Goal: Entertainment & Leisure: Browse casually

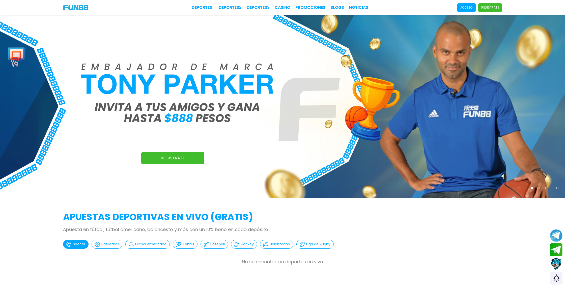
click at [440, 53] on img at bounding box center [282, 106] width 565 height 183
click at [470, 7] on p "Acceso" at bounding box center [466, 7] width 12 height 5
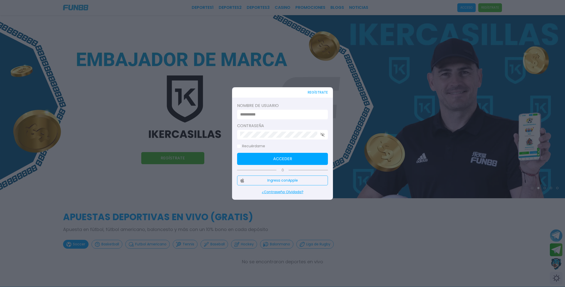
click at [256, 182] on button "Ingresa con Apple" at bounding box center [282, 181] width 91 height 10
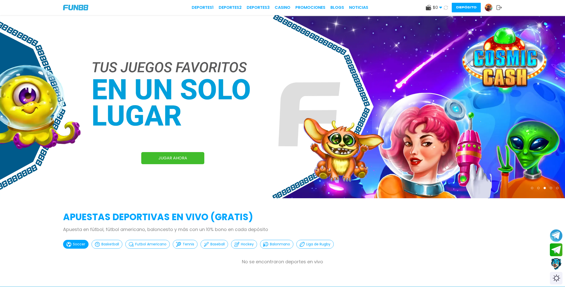
click at [470, 8] on button "Depósito" at bounding box center [466, 8] width 29 height 10
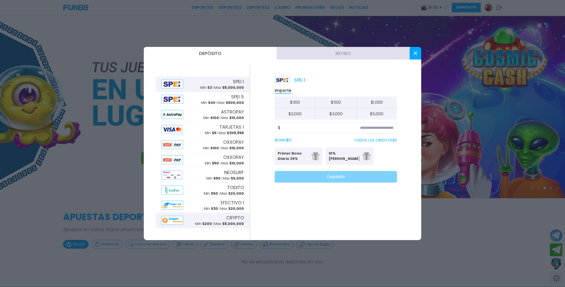
click at [219, 223] on p "Max $ 8,000,000" at bounding box center [229, 223] width 30 height 5
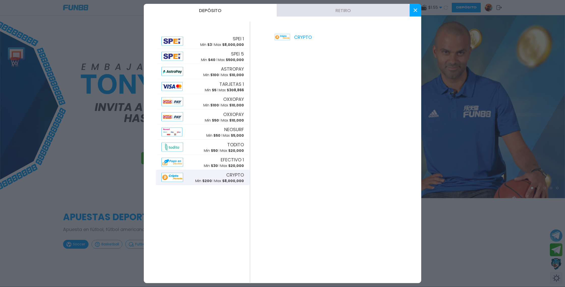
click at [416, 8] on button at bounding box center [416, 10] width 12 height 13
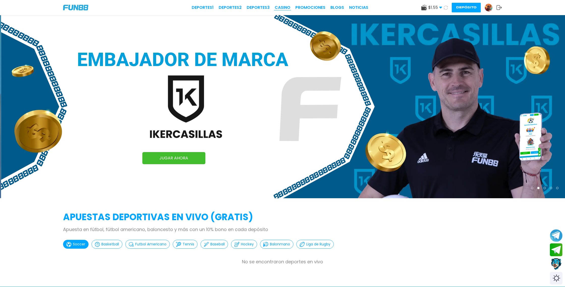
click at [288, 7] on link "CASINO" at bounding box center [283, 8] width 16 height 6
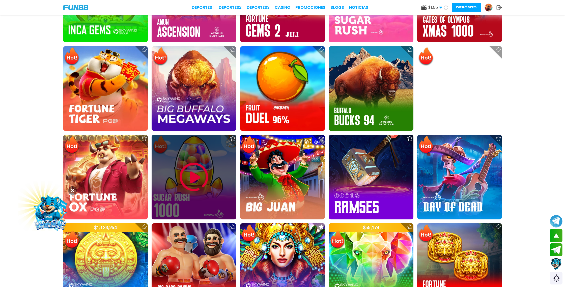
scroll to position [413, 0]
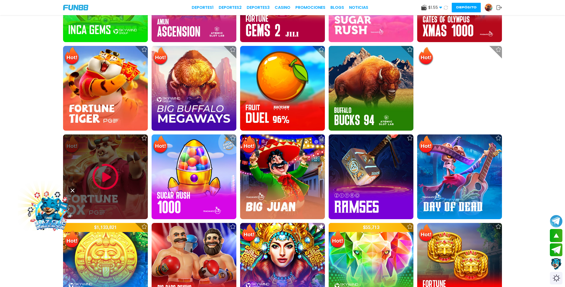
click at [110, 181] on img at bounding box center [105, 177] width 30 height 30
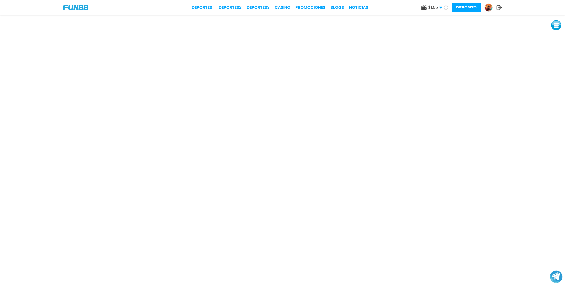
click at [286, 8] on link "CASINO" at bounding box center [283, 8] width 16 height 6
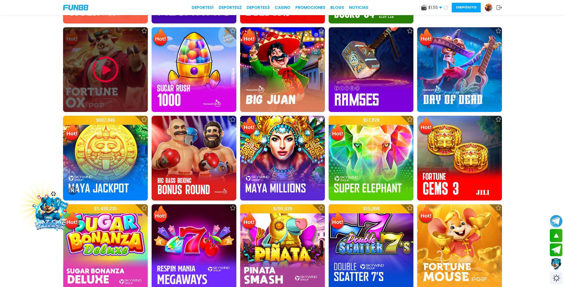
scroll to position [516, 0]
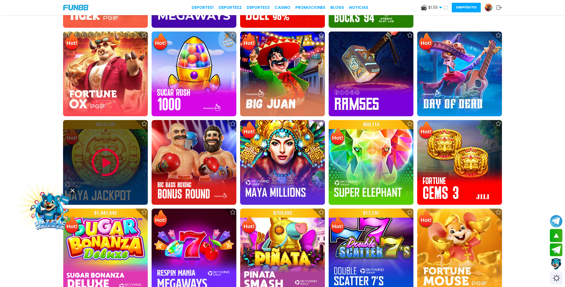
click at [113, 165] on img at bounding box center [105, 162] width 30 height 30
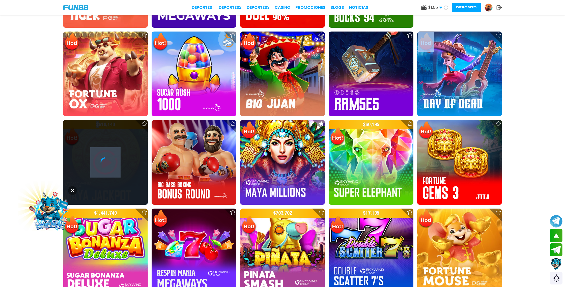
click at [113, 165] on div at bounding box center [105, 162] width 85 height 10
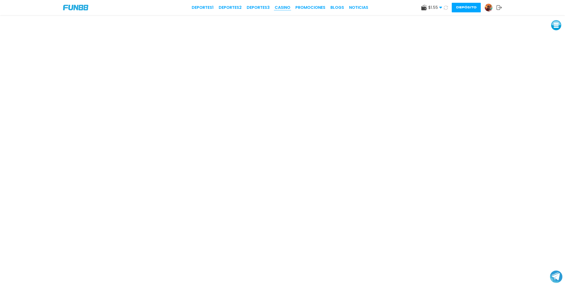
click at [283, 8] on link "CASINO" at bounding box center [283, 8] width 16 height 6
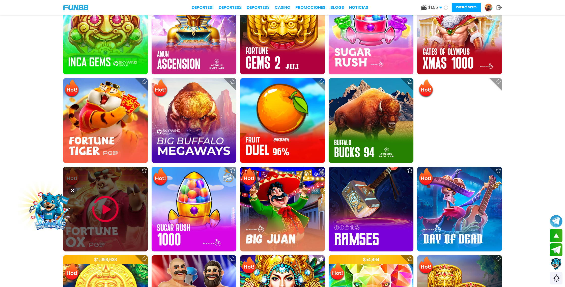
scroll to position [382, 0]
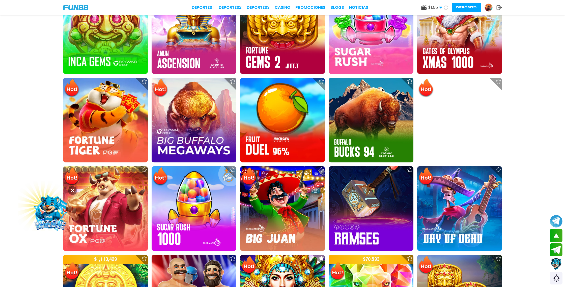
click at [447, 7] on icon at bounding box center [446, 8] width 4 height 4
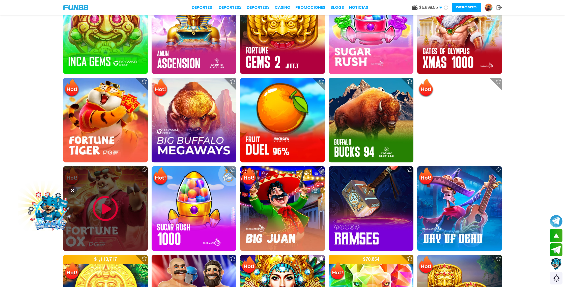
click at [103, 213] on img at bounding box center [105, 208] width 30 height 30
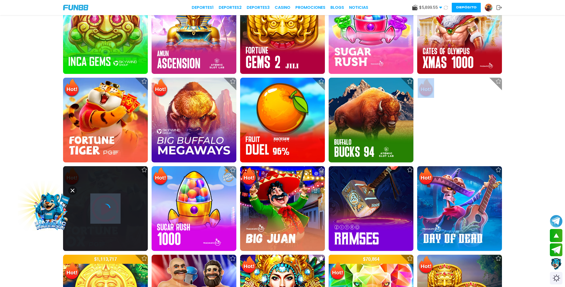
click at [103, 213] on icon at bounding box center [105, 209] width 10 height 10
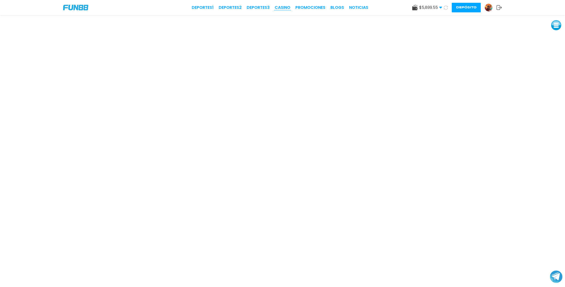
click at [282, 6] on link "CASINO" at bounding box center [283, 8] width 16 height 6
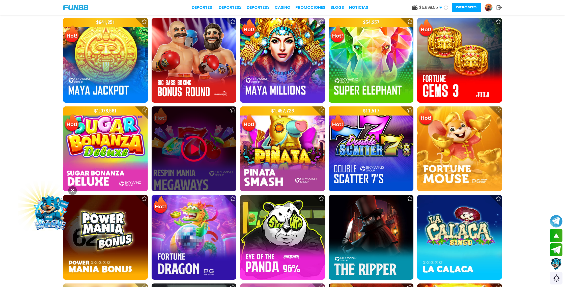
scroll to position [619, 0]
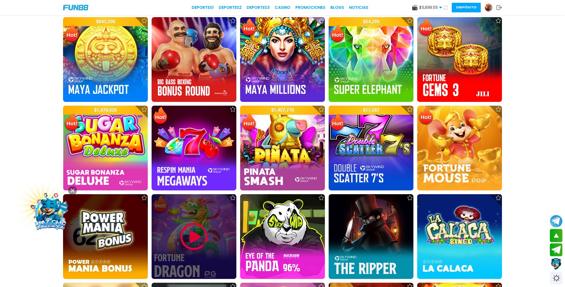
click at [193, 234] on img at bounding box center [194, 237] width 30 height 30
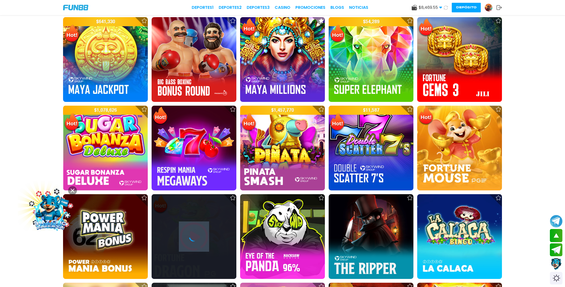
click at [193, 234] on icon at bounding box center [194, 237] width 10 height 10
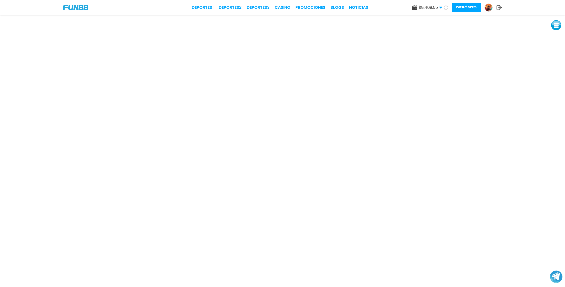
click at [447, 10] on button at bounding box center [445, 7] width 7 height 7
click at [462, 9] on button "Depósito" at bounding box center [466, 8] width 29 height 10
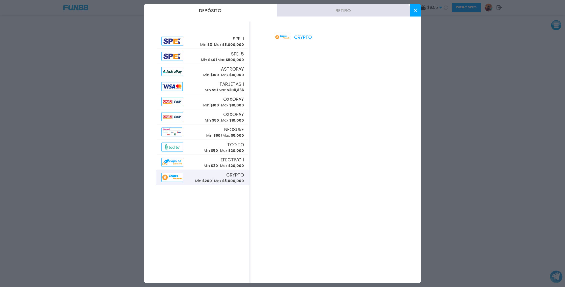
click at [219, 178] on div "CRYPTO Min $ 200 Max $ 8,000,000" at bounding box center [219, 177] width 49 height 12
click at [418, 8] on button at bounding box center [416, 10] width 12 height 13
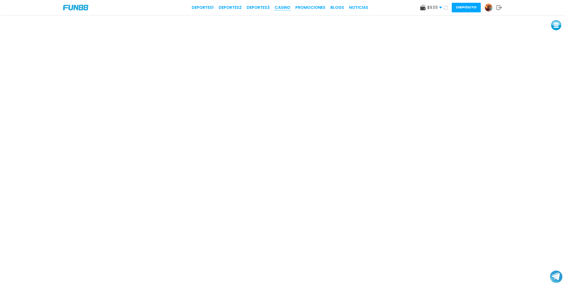
click at [283, 7] on link "CASINO" at bounding box center [283, 8] width 16 height 6
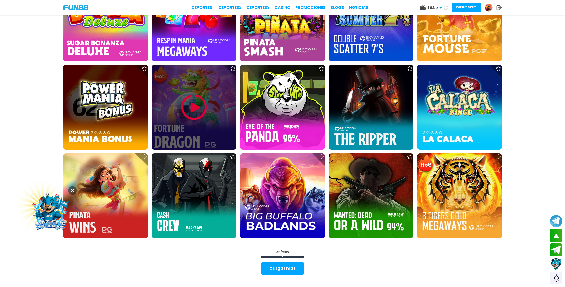
scroll to position [760, 0]
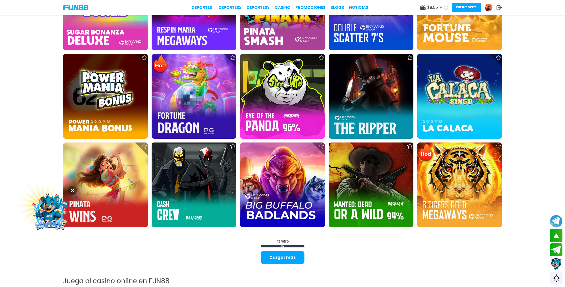
click at [446, 8] on icon at bounding box center [446, 8] width 4 height 4
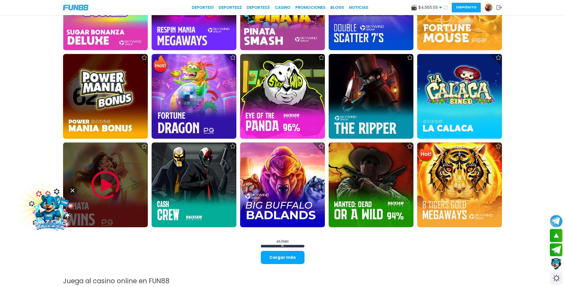
click at [107, 182] on img at bounding box center [105, 185] width 30 height 30
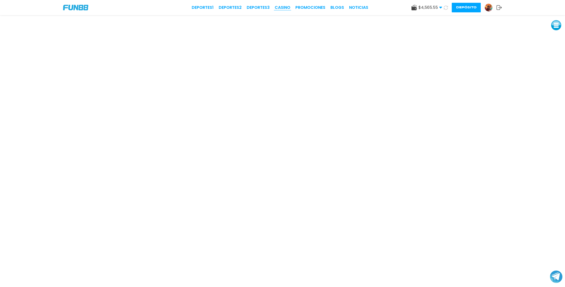
click at [284, 7] on link "CASINO" at bounding box center [283, 8] width 16 height 6
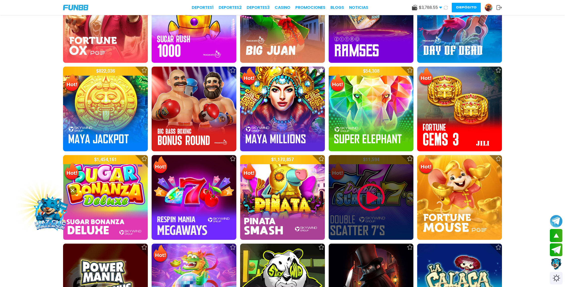
scroll to position [573, 0]
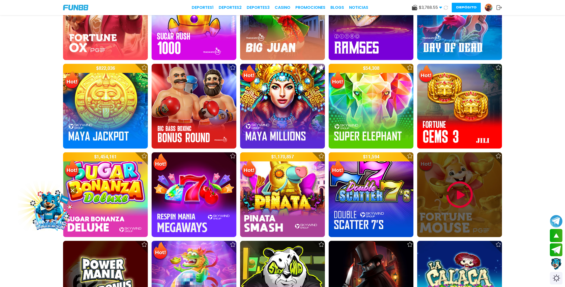
click at [457, 191] on img at bounding box center [460, 195] width 30 height 30
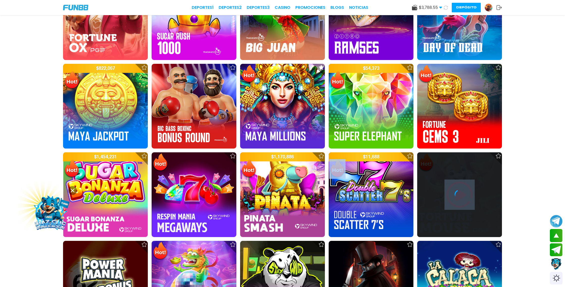
click at [457, 191] on icon at bounding box center [460, 195] width 10 height 10
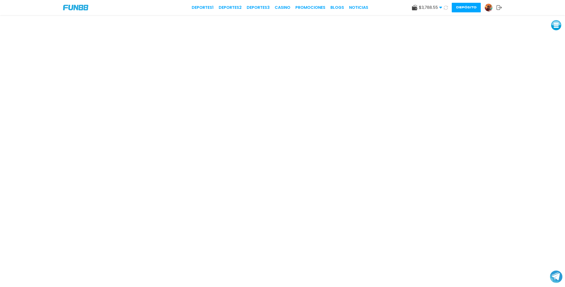
click at [464, 7] on button "Depósito" at bounding box center [466, 8] width 29 height 10
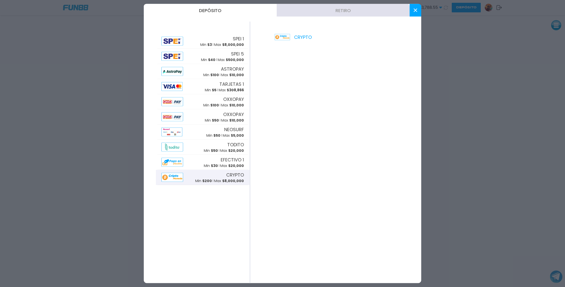
click at [415, 11] on use at bounding box center [416, 11] width 4 height 4
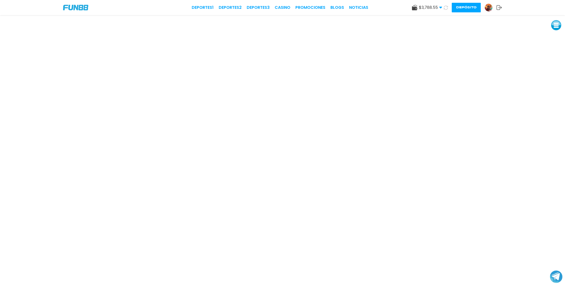
click at [446, 8] on icon at bounding box center [446, 8] width 4 height 4
click at [285, 6] on link "CASINO" at bounding box center [283, 8] width 16 height 6
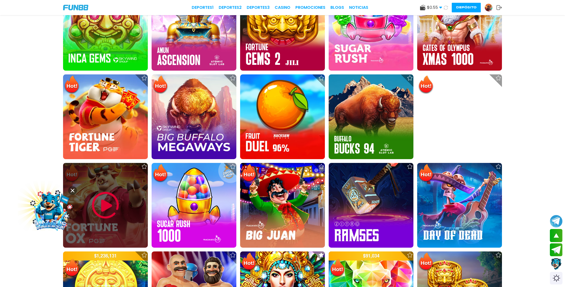
scroll to position [385, 0]
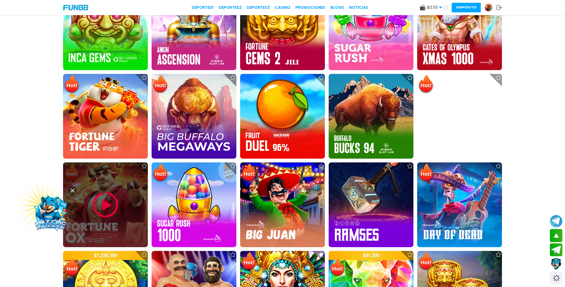
click at [109, 203] on img at bounding box center [105, 205] width 30 height 30
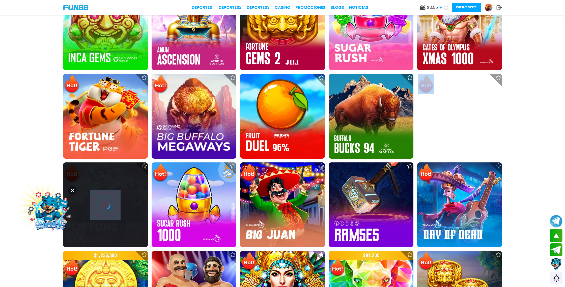
click at [109, 203] on icon at bounding box center [105, 205] width 10 height 10
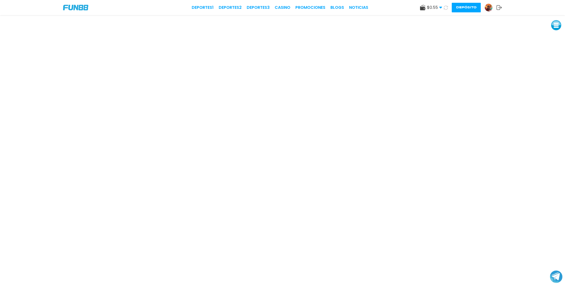
click at [447, 8] on icon at bounding box center [446, 8] width 4 height 4
click at [445, 8] on use at bounding box center [446, 7] width 4 height 4
click at [285, 4] on div "Deportes 1 Deportes 2 Deportes 3 CASINO Promociones BLOGS NOTICIAS $ 8,570.55 D…" at bounding box center [282, 7] width 565 height 15
click at [285, 7] on link "CASINO" at bounding box center [283, 8] width 16 height 6
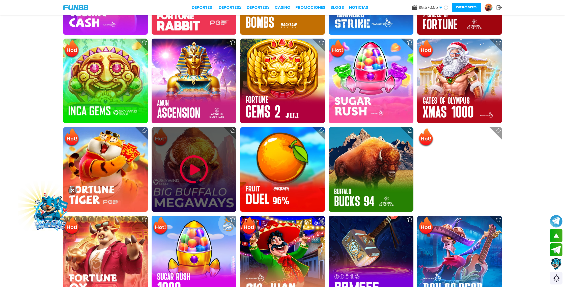
scroll to position [338, 0]
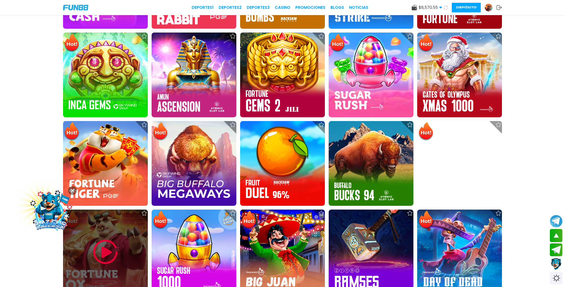
click at [104, 246] on img at bounding box center [105, 252] width 30 height 30
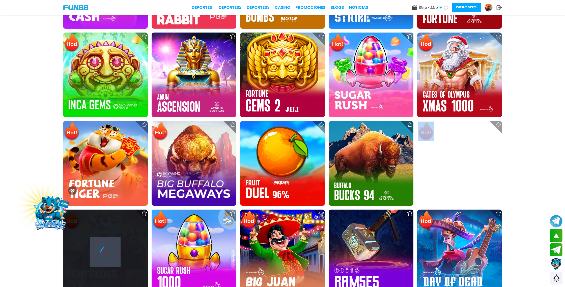
click at [104, 246] on div at bounding box center [105, 252] width 85 height 85
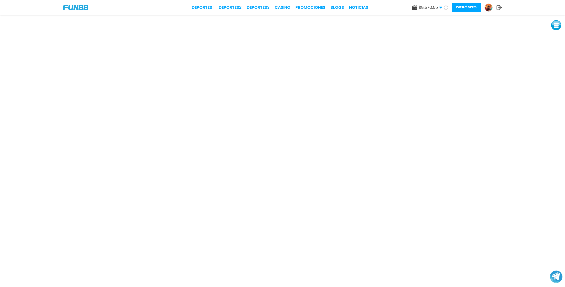
click at [289, 6] on link "CASINO" at bounding box center [283, 8] width 16 height 6
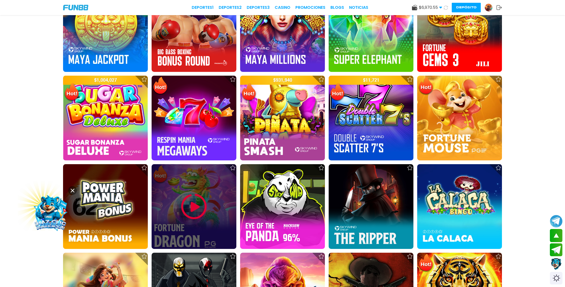
scroll to position [652, 0]
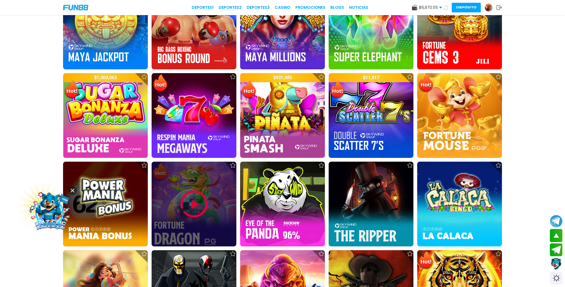
click at [197, 210] on img at bounding box center [194, 204] width 30 height 30
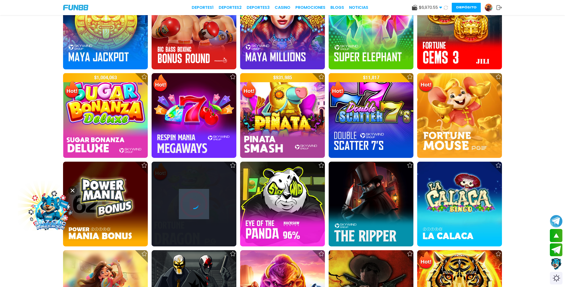
click at [197, 210] on div at bounding box center [194, 204] width 85 height 85
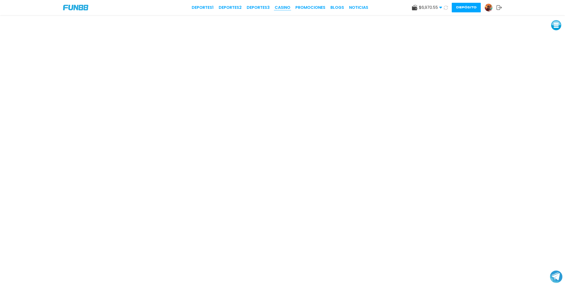
click at [287, 6] on link "CASINO" at bounding box center [283, 8] width 16 height 6
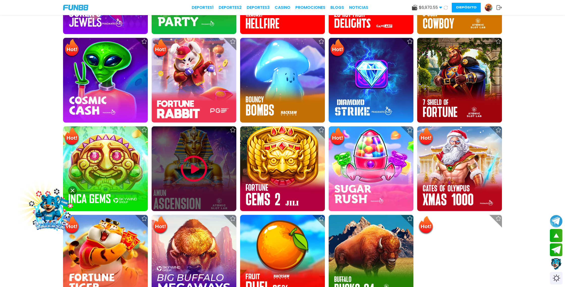
scroll to position [249, 0]
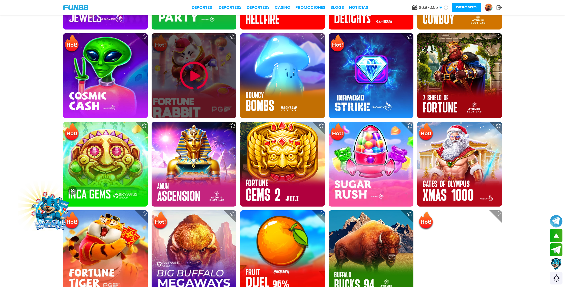
click at [199, 76] on img at bounding box center [194, 76] width 30 height 30
